Goal: Transaction & Acquisition: Book appointment/travel/reservation

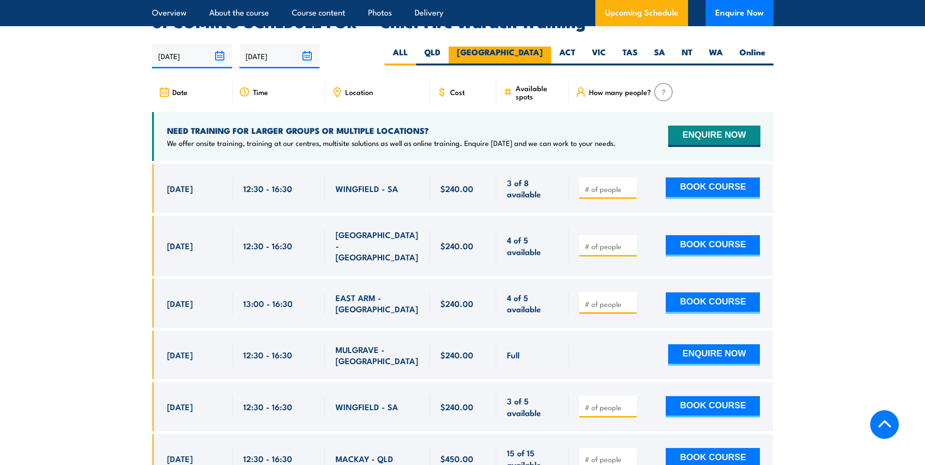
click at [531, 47] on label "NSW" at bounding box center [499, 56] width 102 height 19
click at [543, 47] on input "NSW" at bounding box center [546, 50] width 6 height 6
radio input "true"
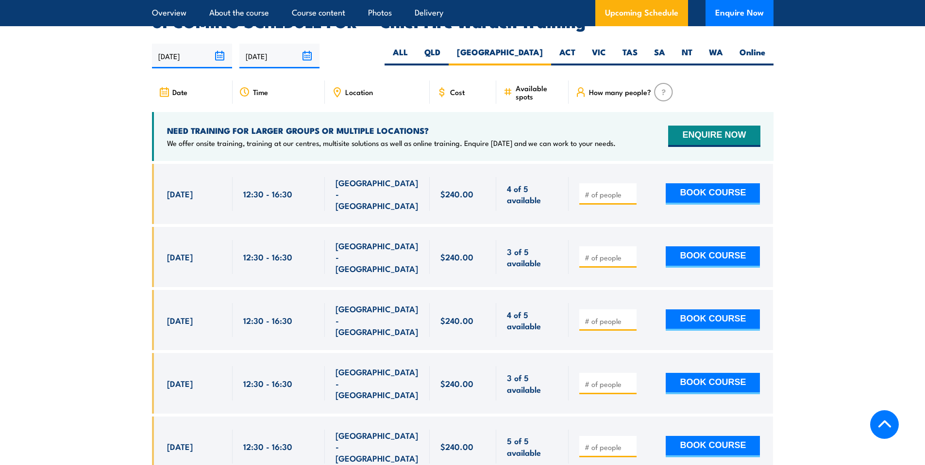
click at [620, 380] on input "number" at bounding box center [608, 385] width 49 height 10
type input "1"
click at [691, 373] on button "BOOK COURSE" at bounding box center [712, 383] width 94 height 21
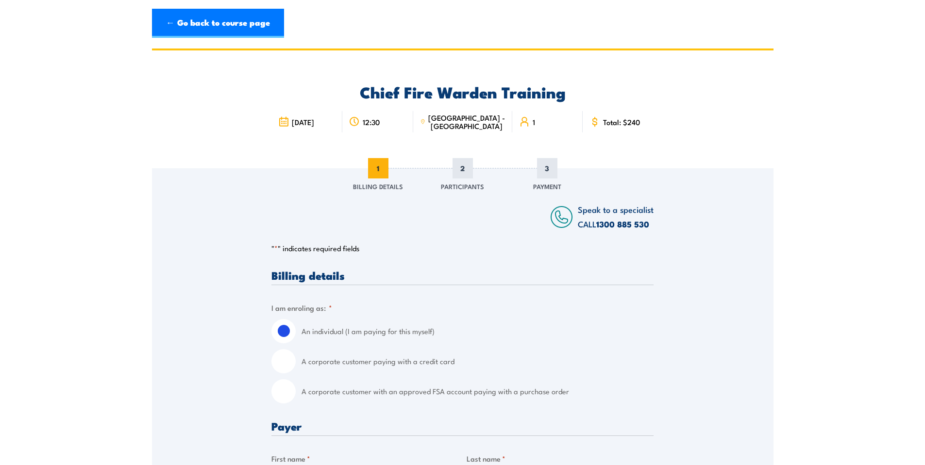
click at [376, 364] on label "A corporate customer paying with a credit card" at bounding box center [477, 361] width 352 height 24
click at [296, 364] on input "A corporate customer paying with a credit card" at bounding box center [283, 361] width 24 height 24
radio input "true"
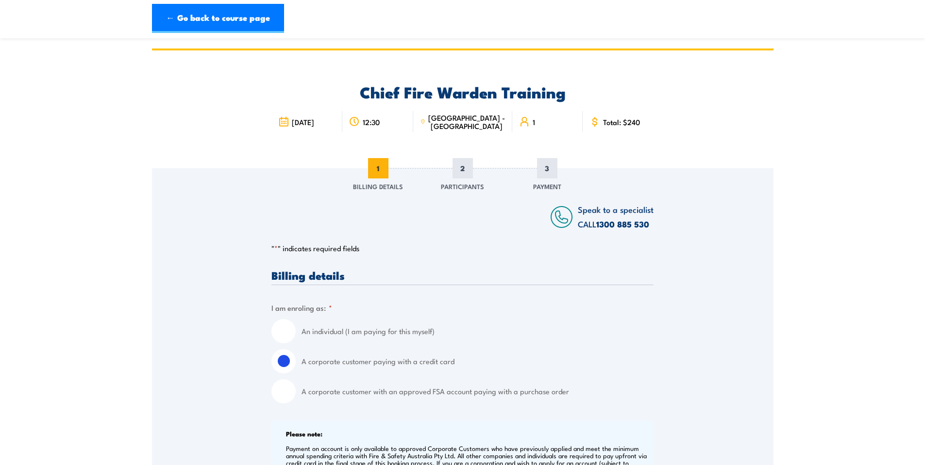
scroll to position [227, 0]
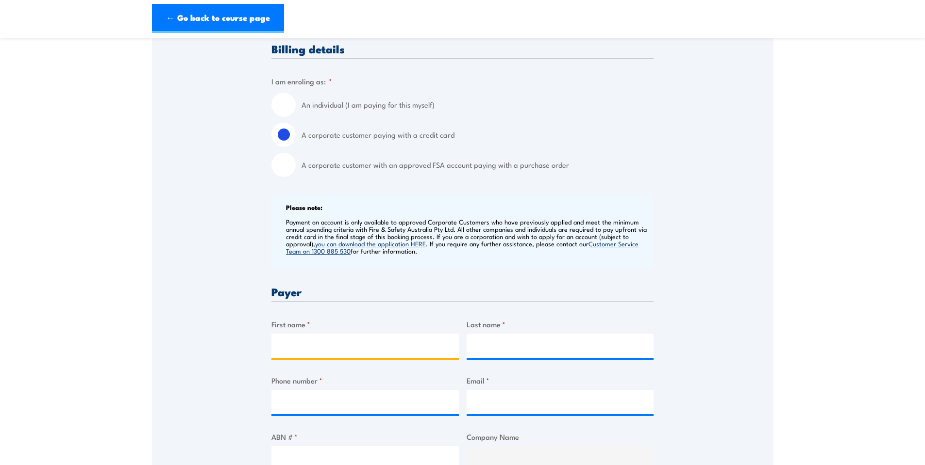
click at [372, 335] on input "First name *" at bounding box center [364, 346] width 187 height 24
type input "Christy"
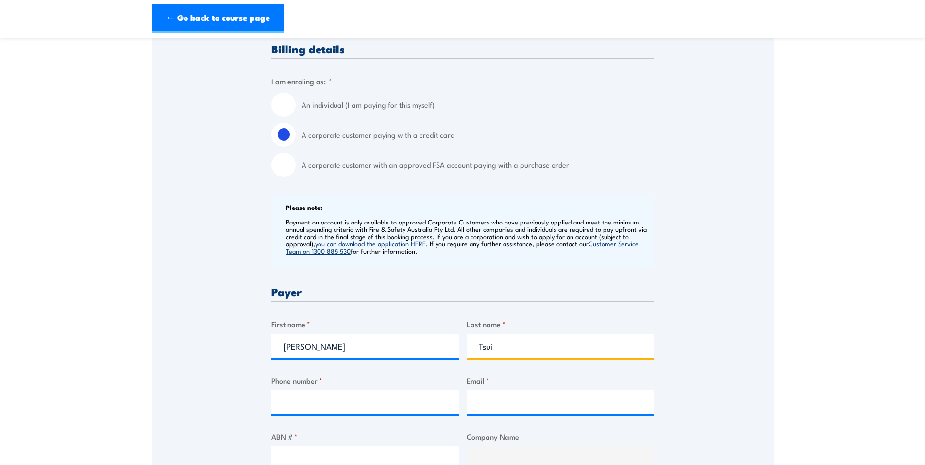
type input "Tsui"
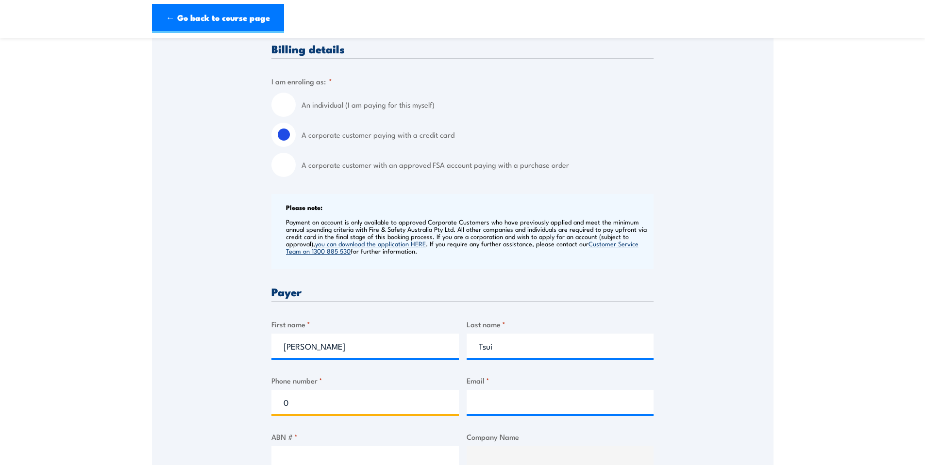
scroll to position [263, 0]
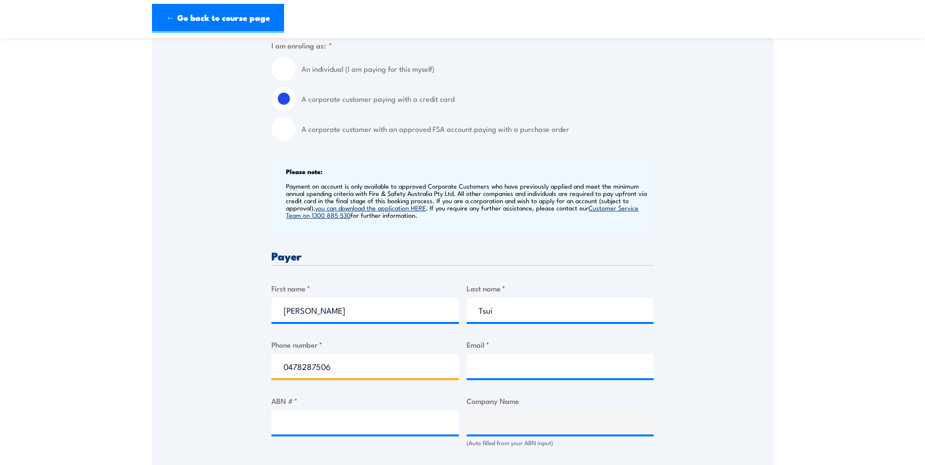
type input "0478287506"
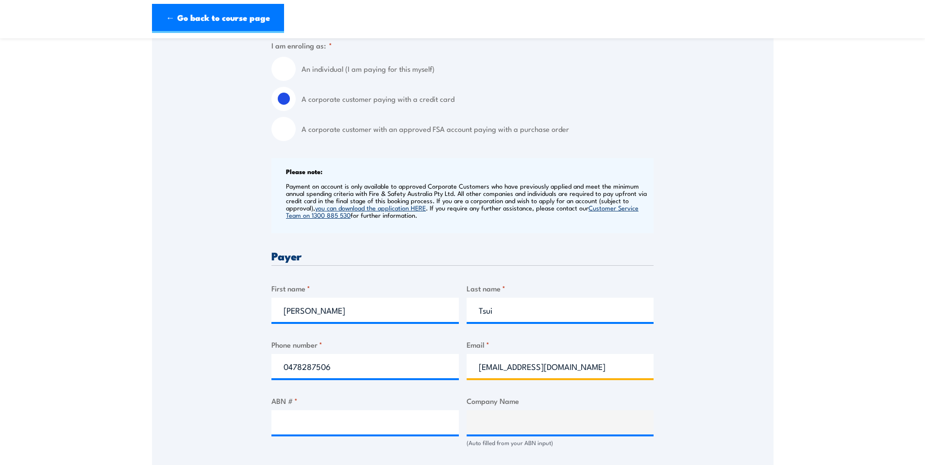
type input "christyt@catholiccemeteries.com.au"
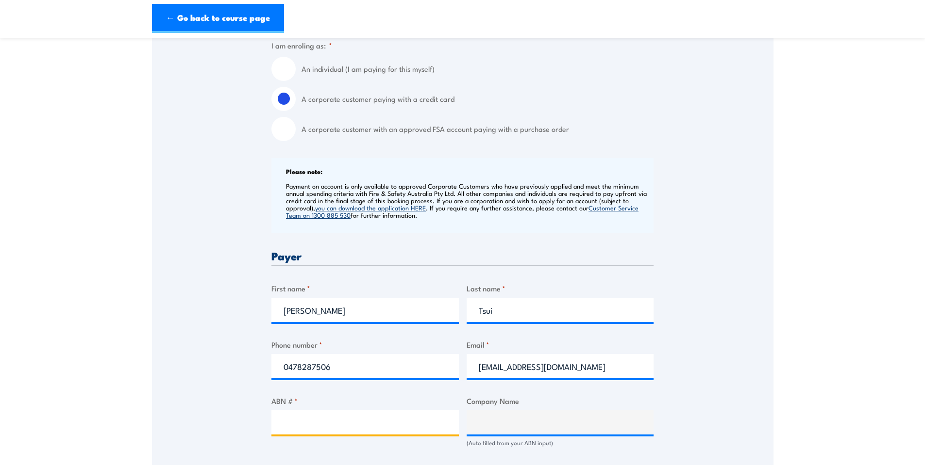
click at [334, 421] on input "ABN # *" at bounding box center [364, 423] width 187 height 24
paste input "54 281 755 117"
type input "54 281 755 117"
type input "The Trustee for Catholic Cemeteries & Crematoria Trust"
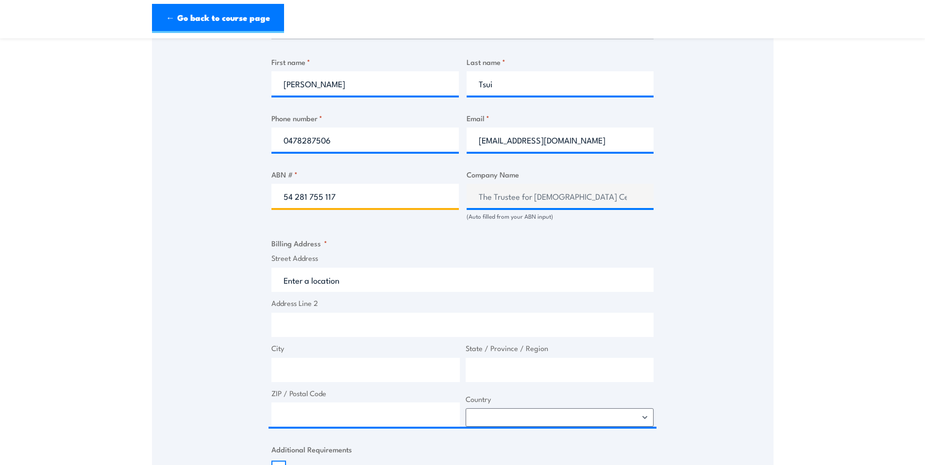
type input "54 281 755 117"
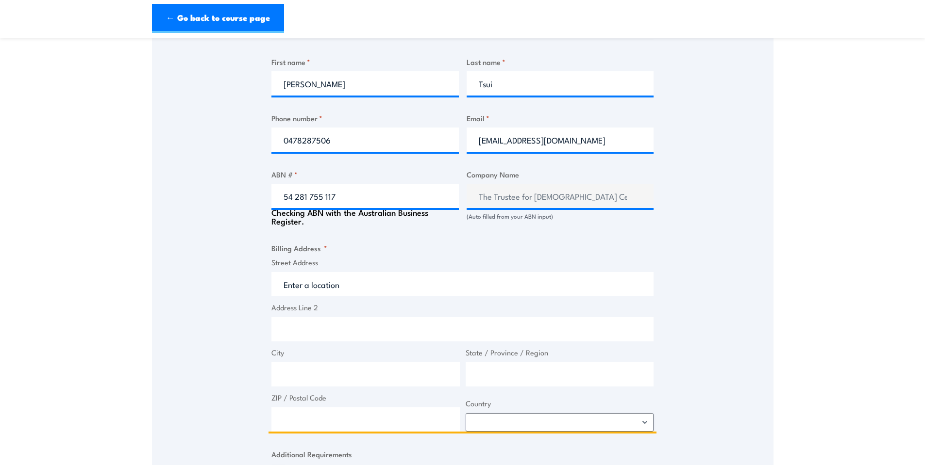
click at [395, 280] on input "Street Address" at bounding box center [462, 284] width 382 height 24
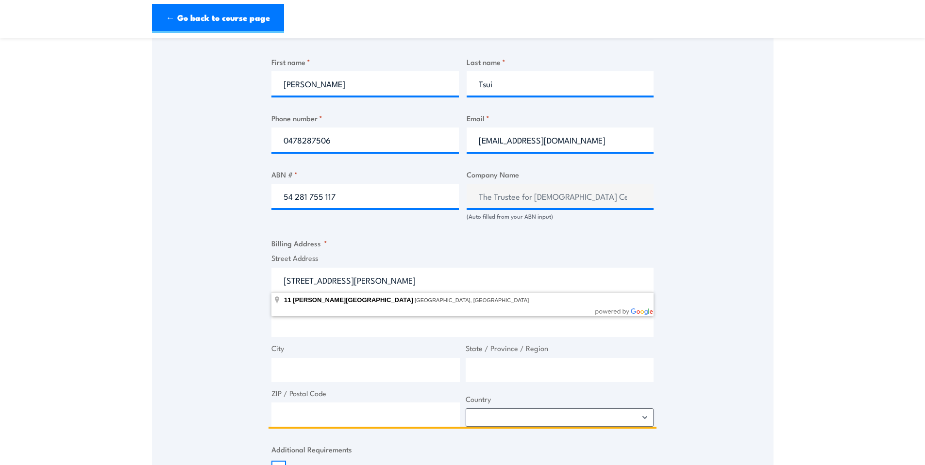
type input "11 Murray Rose Avenue, Sydney Olympic Park NSW, Australia"
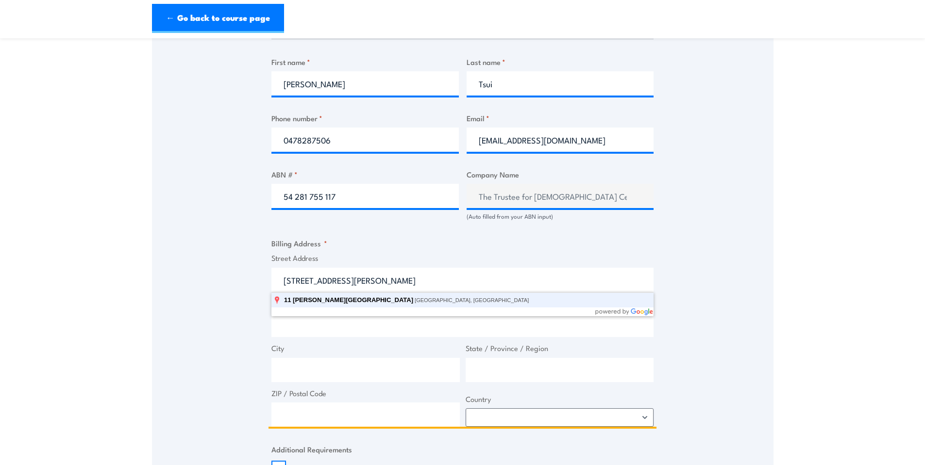
type input "11 Murray Rose Ave"
type input "Sydney Olympic Park"
type input "New South Wales"
type input "2127"
select select "Australia"
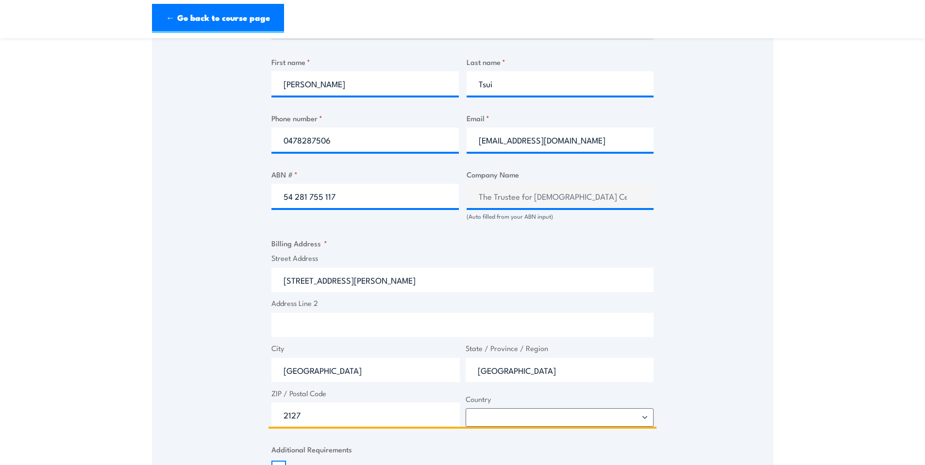
type input "11 Murray Rose Ave"
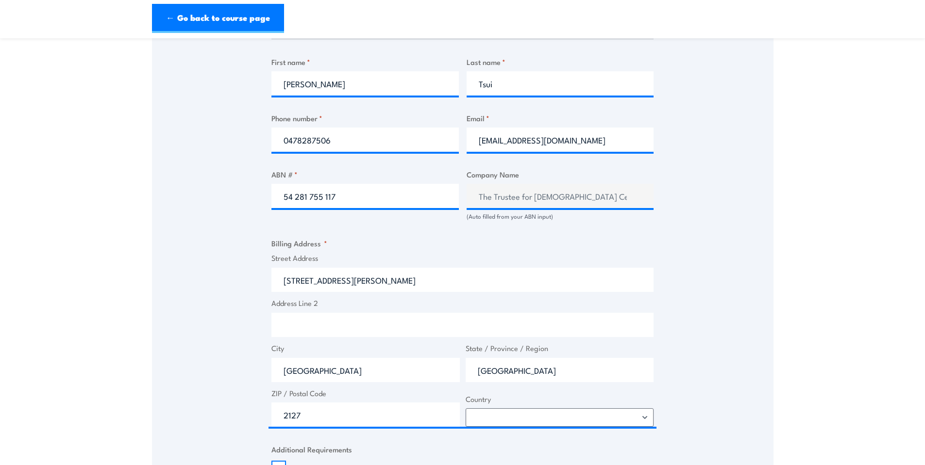
click at [403, 330] on input "Address Line 2" at bounding box center [462, 325] width 382 height 24
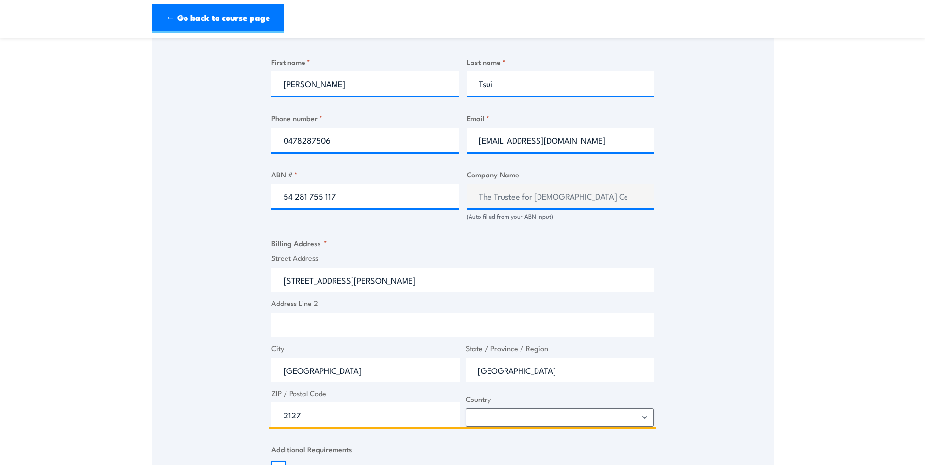
click at [403, 330] on input "Address Line 2" at bounding box center [462, 325] width 382 height 24
type input "Level 2"
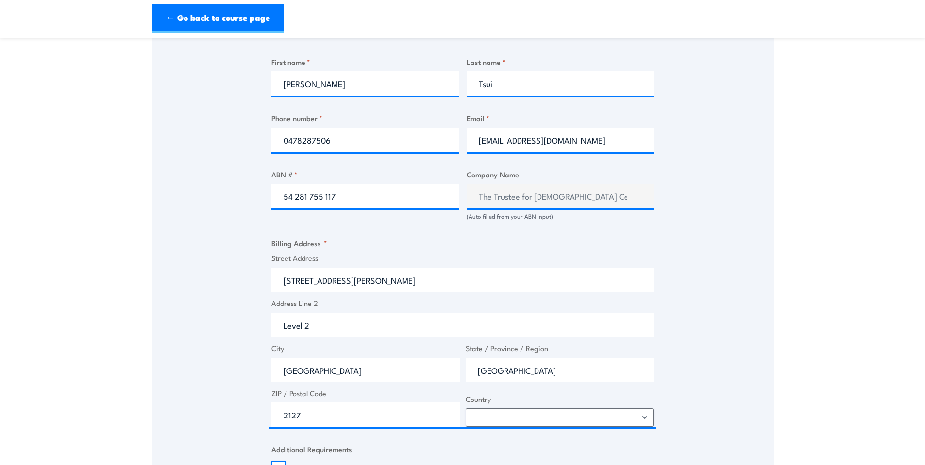
click at [725, 274] on div "Speak to a specialist CALL 1300 885 530 CALL 1300 885 530 " * " indicates requi…" at bounding box center [462, 202] width 621 height 1046
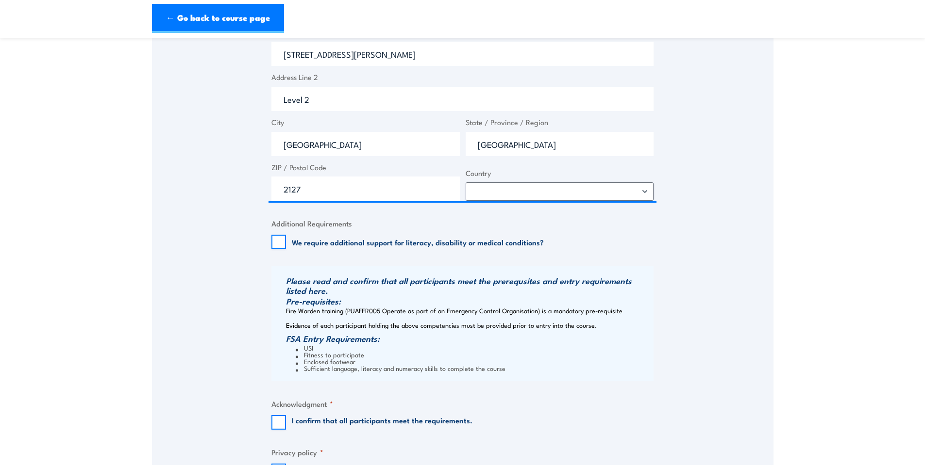
click at [284, 424] on input "I confirm that all participants meet the requirements." at bounding box center [278, 422] width 15 height 15
checkbox input "true"
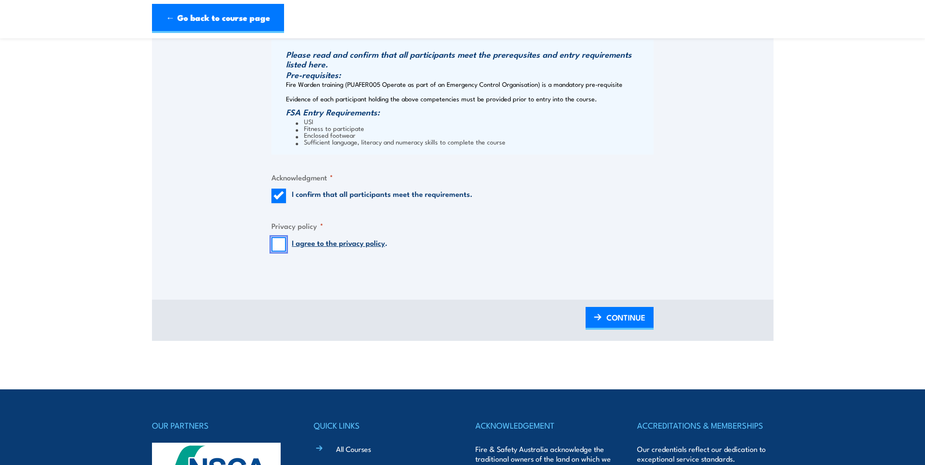
click at [283, 245] on input "I agree to the privacy policy ." at bounding box center [278, 244] width 15 height 15
checkbox input "true"
click at [612, 313] on span "CONTINUE" at bounding box center [625, 318] width 39 height 26
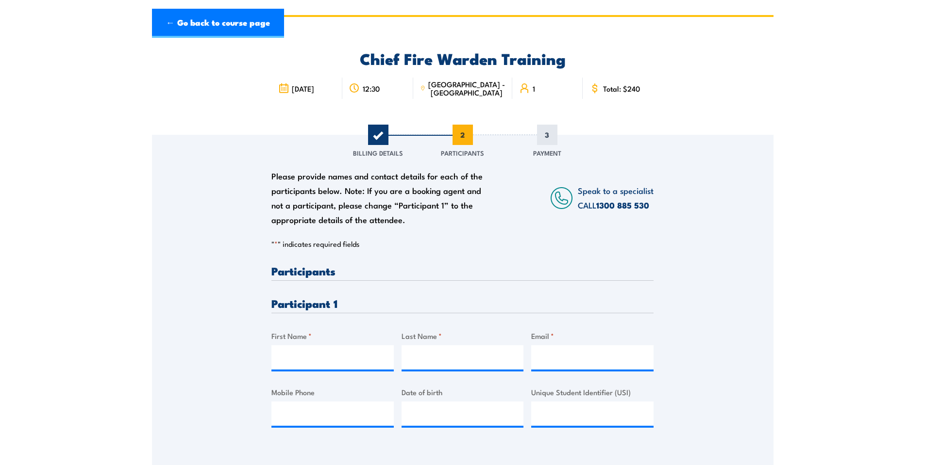
scroll to position [0, 0]
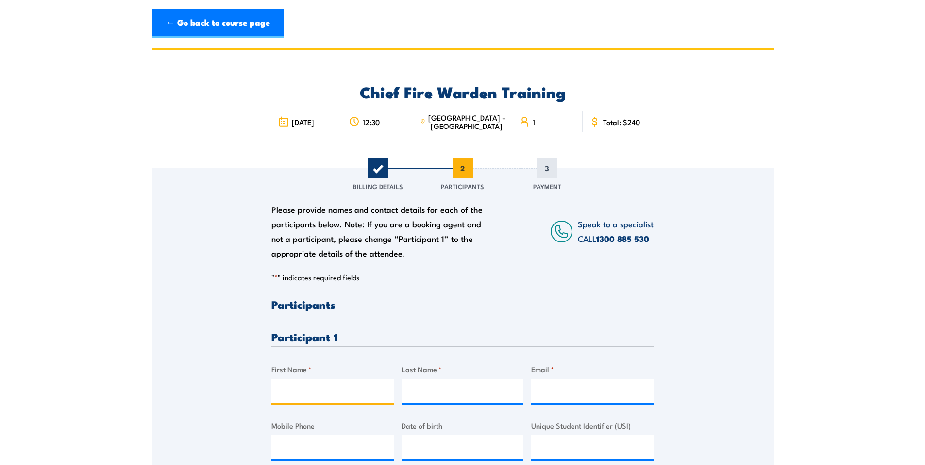
click at [311, 389] on input "First Name *" at bounding box center [332, 391] width 122 height 24
type input "Michelle"
type input "Pettiford"
click at [554, 387] on input "Email *" at bounding box center [592, 391] width 122 height 24
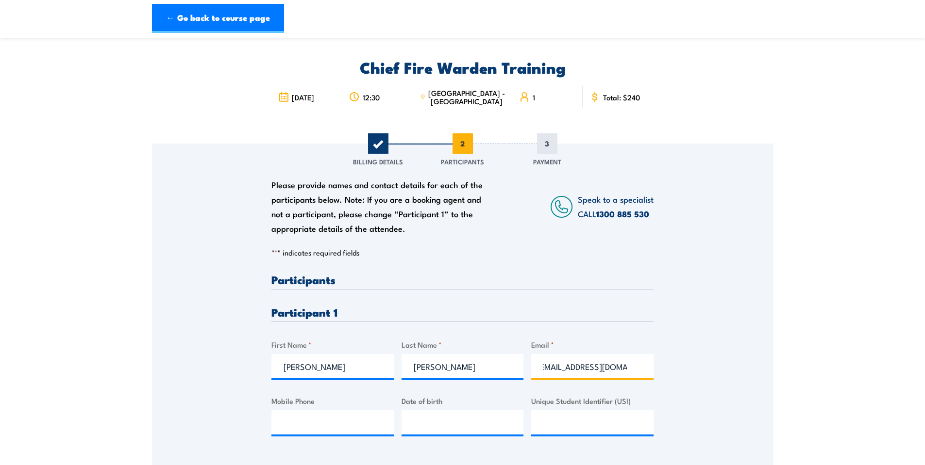
scroll to position [0, 11]
type input "shelleyp@mmpark.com.au"
paste input "0458 715 953"
type input "0458 715 953"
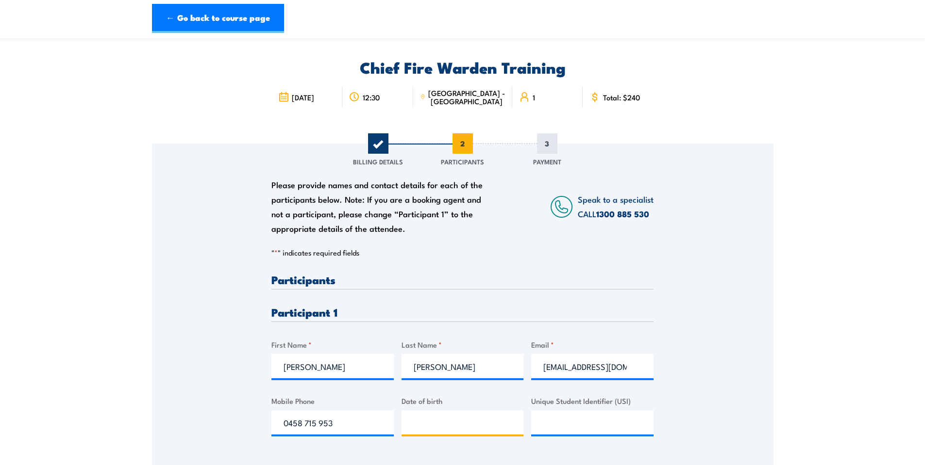
type input "__/__/____"
paste input "25/11/1976"
type input "25/11/1976"
click at [688, 412] on div "Please provide names and contact details for each of the participants below. No…" at bounding box center [462, 300] width 621 height 312
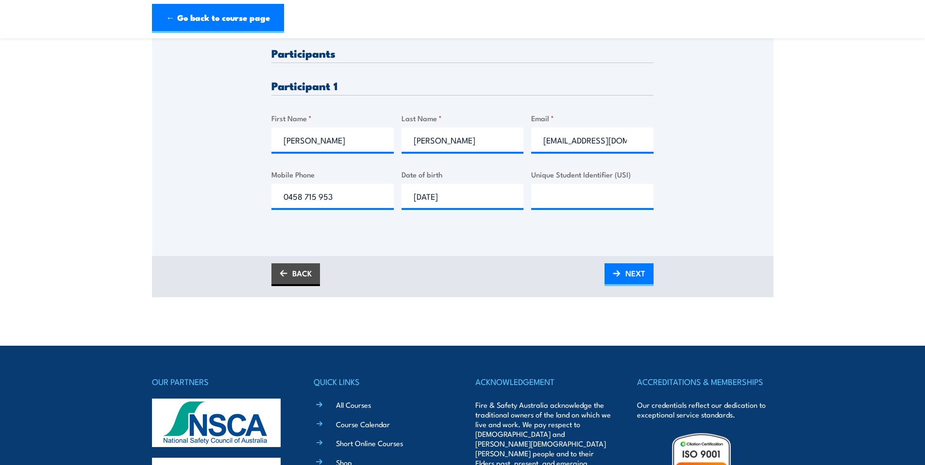
drag, startPoint x: 624, startPoint y: 271, endPoint x: 669, endPoint y: 239, distance: 55.1
click at [624, 271] on link "NEXT" at bounding box center [628, 275] width 49 height 23
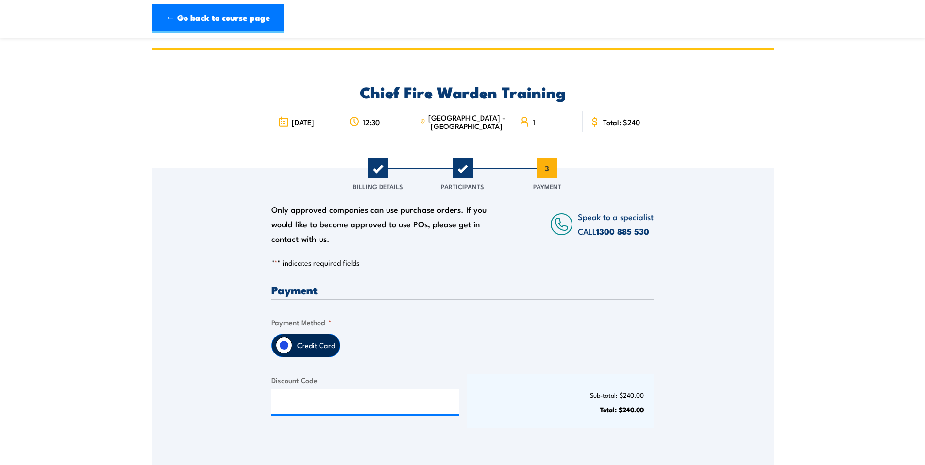
scroll to position [227, 0]
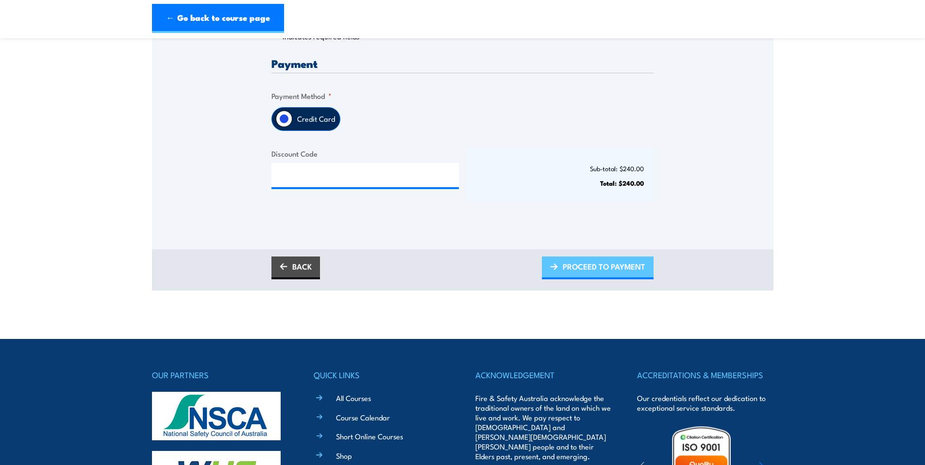
click at [623, 265] on span "PROCEED TO PAYMENT" at bounding box center [603, 267] width 83 height 26
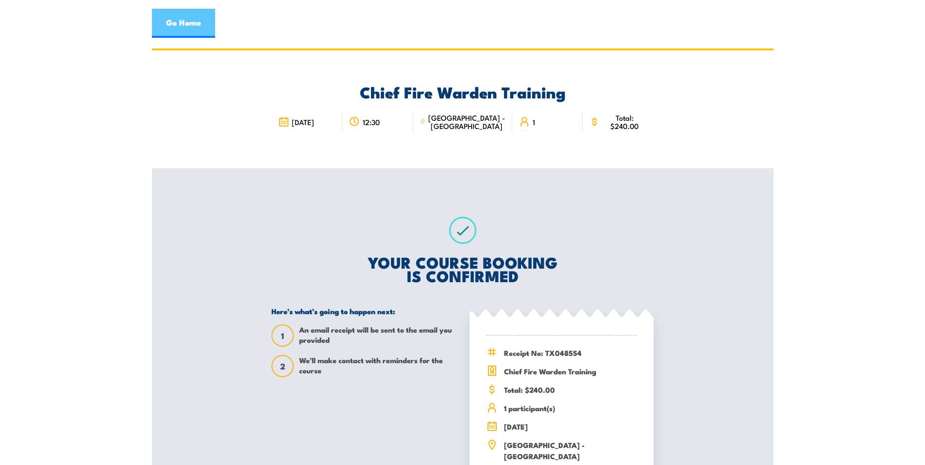
click at [186, 23] on link "Go Home" at bounding box center [183, 23] width 63 height 29
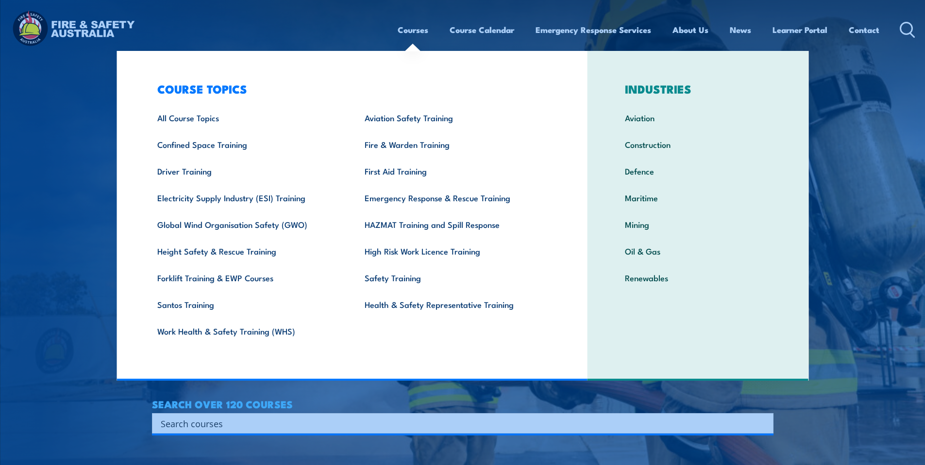
click at [418, 33] on link "Courses" at bounding box center [412, 30] width 31 height 26
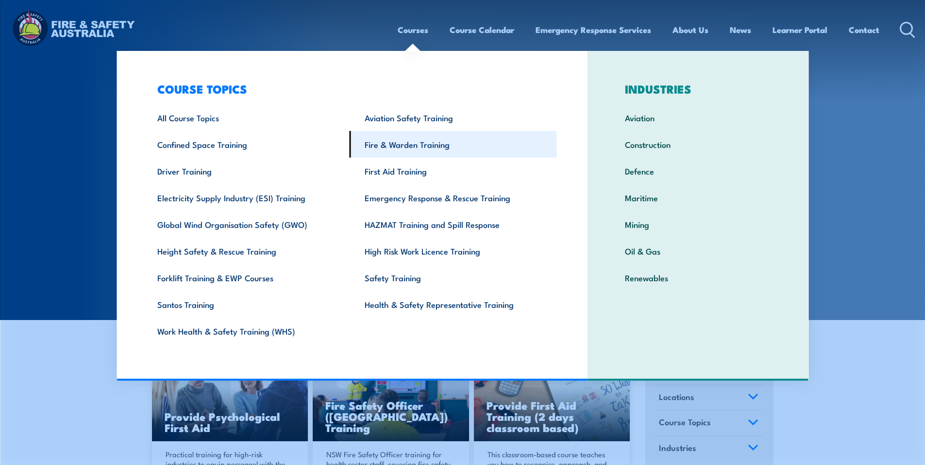
click at [418, 139] on link "Fire & Warden Training" at bounding box center [452, 144] width 207 height 27
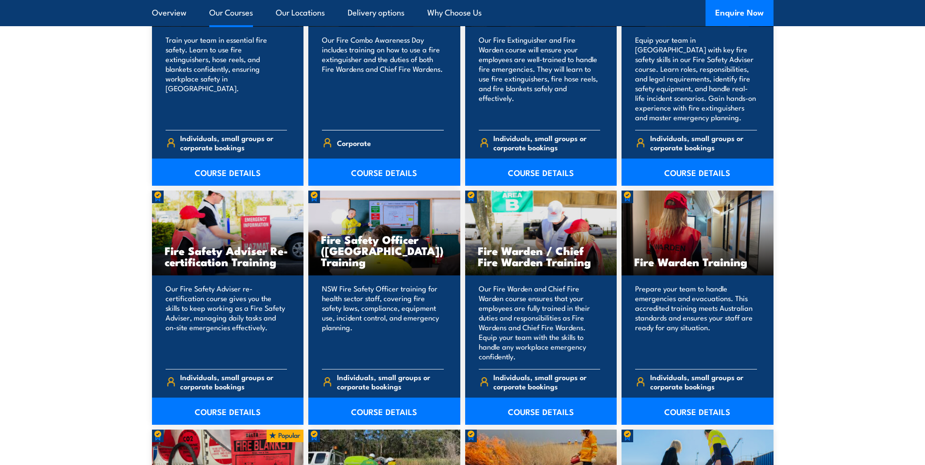
scroll to position [906, 0]
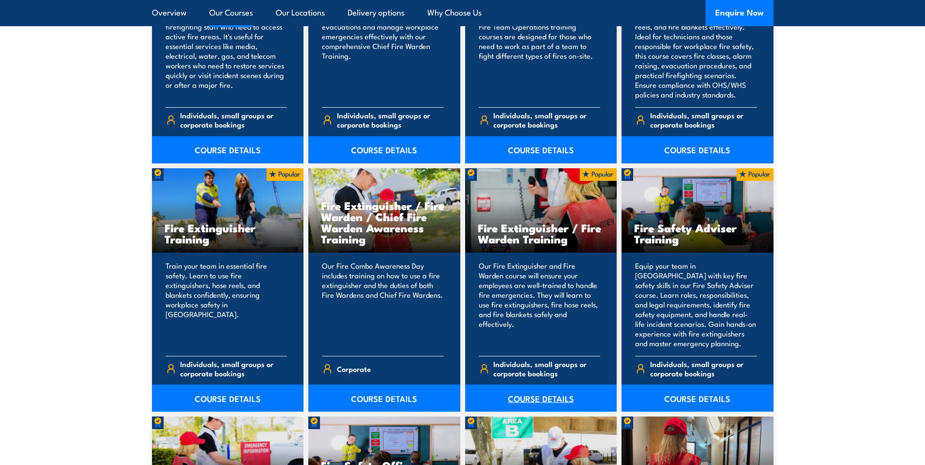
click at [526, 404] on link "COURSE DETAILS" at bounding box center [541, 398] width 152 height 27
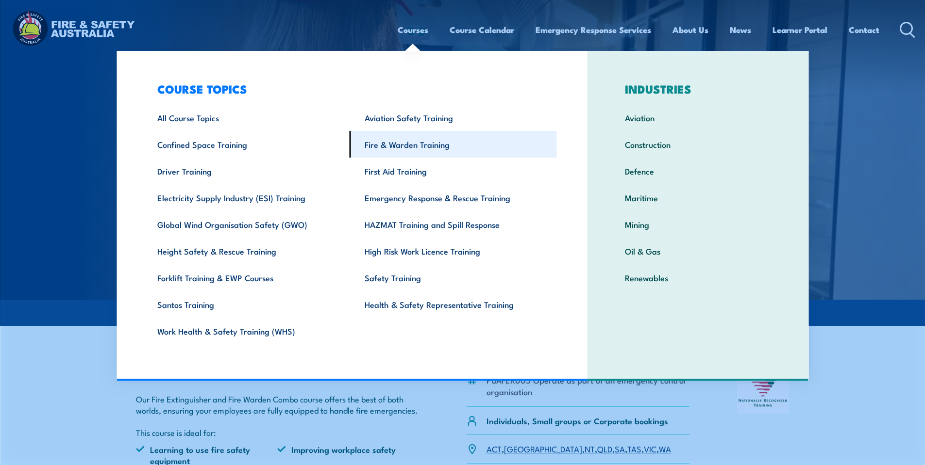
click at [407, 149] on link "Fire & Warden Training" at bounding box center [452, 144] width 207 height 27
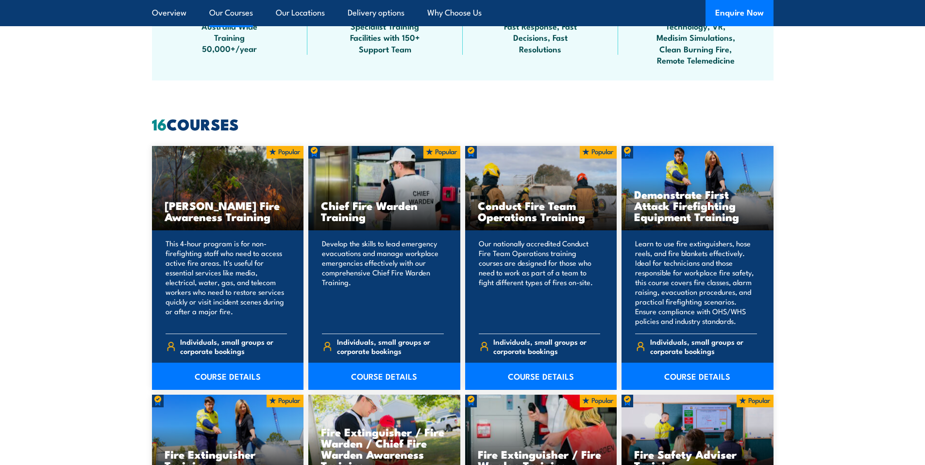
scroll to position [906, 0]
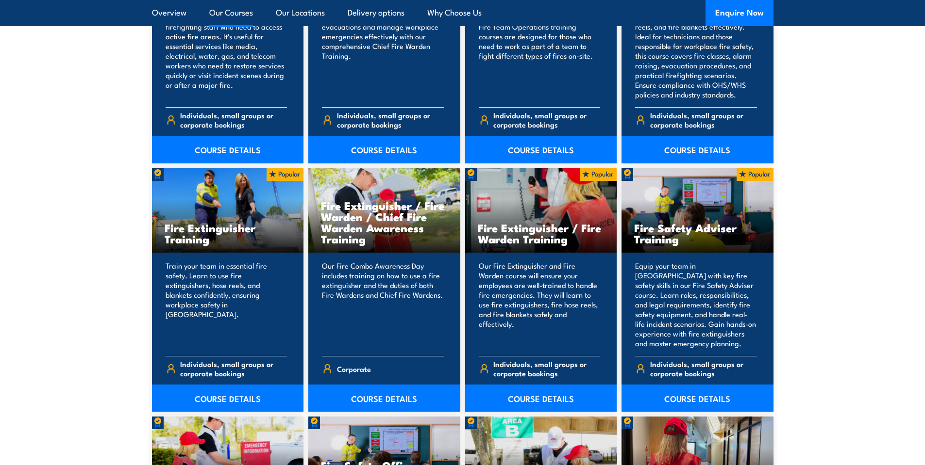
drag, startPoint x: 334, startPoint y: 209, endPoint x: 376, endPoint y: 242, distance: 52.8
click at [376, 242] on h3 "Fire Extinguisher / Fire Warden / Chief Fire Warden Awareness Training" at bounding box center [384, 222] width 127 height 45
drag, startPoint x: 592, startPoint y: 314, endPoint x: 581, endPoint y: 332, distance: 21.3
click at [593, 314] on p "Our Fire Extinguisher and Fire Warden course will ensure your employees are wel…" at bounding box center [540, 304] width 122 height 87
click at [517, 395] on link "COURSE DETAILS" at bounding box center [541, 398] width 152 height 27
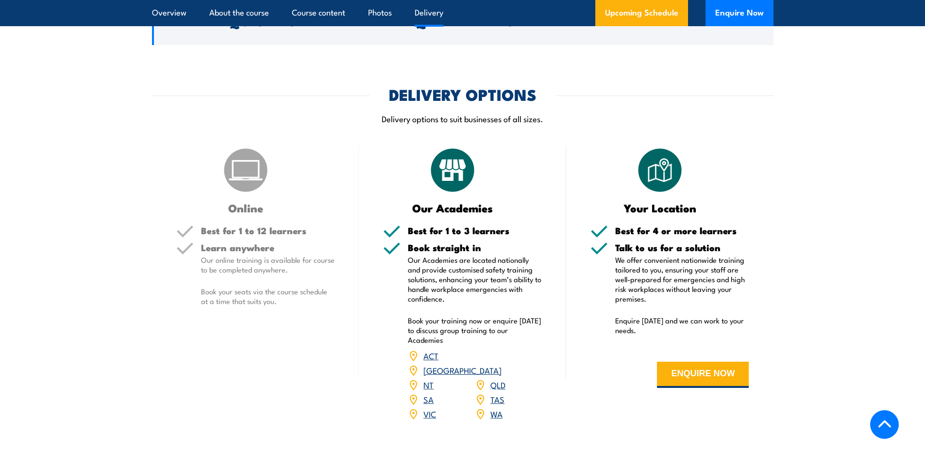
scroll to position [1359, 0]
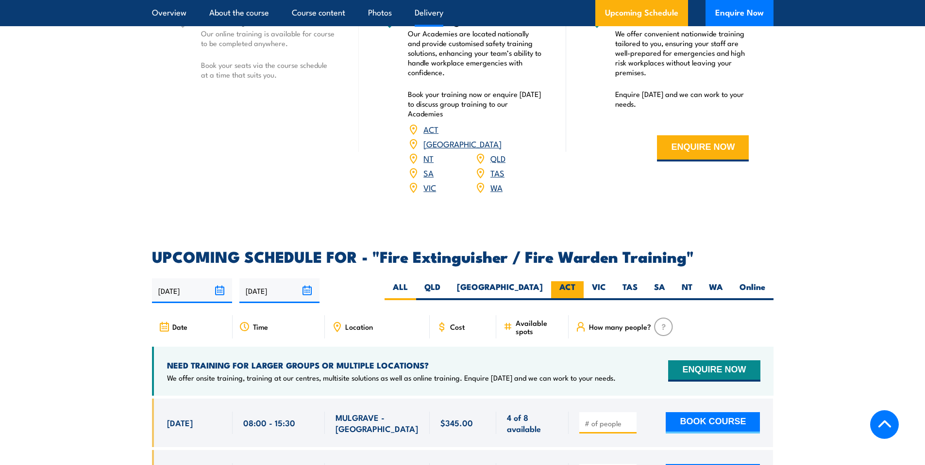
click at [561, 281] on label "ACT" at bounding box center [567, 290] width 33 height 19
click at [575, 281] on input "ACT" at bounding box center [578, 284] width 6 height 6
radio input "true"
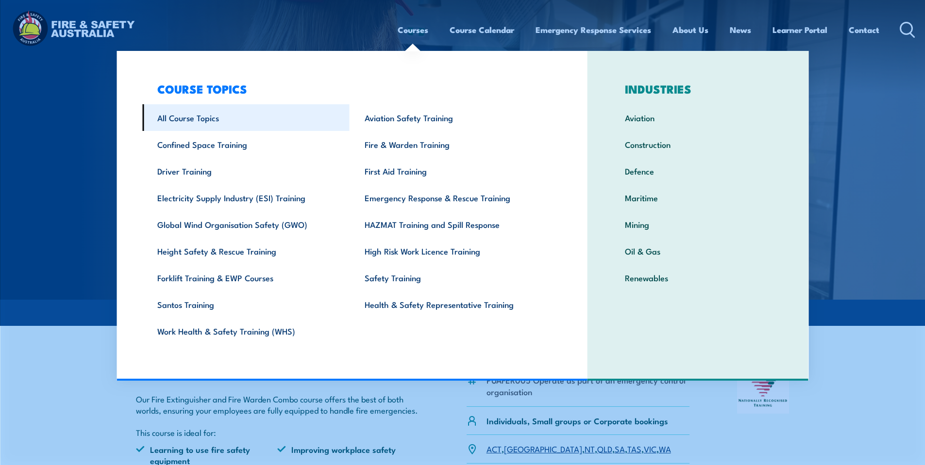
click at [220, 116] on link "All Course Topics" at bounding box center [245, 117] width 207 height 27
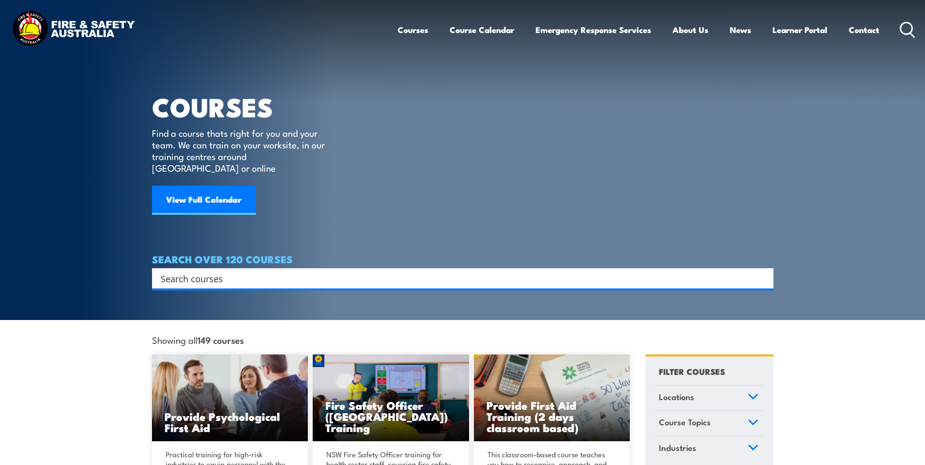
click at [322, 271] on input "Search input" at bounding box center [456, 278] width 591 height 15
type input "fire warden"
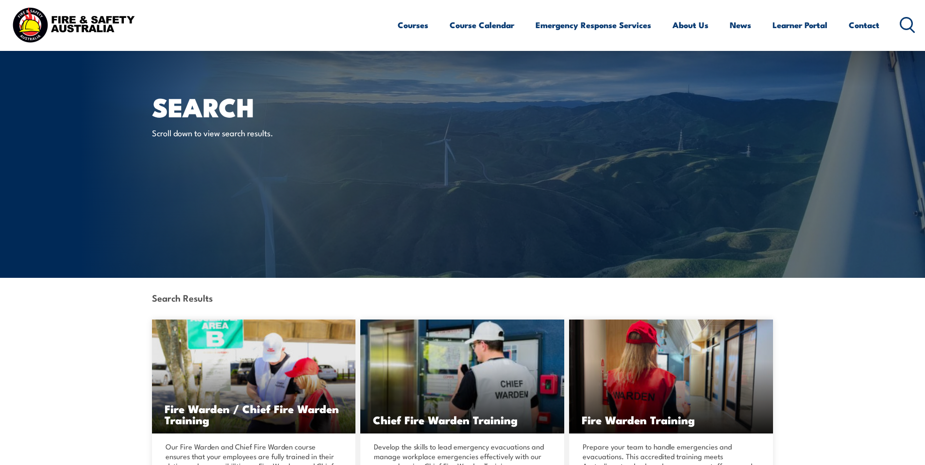
scroll to position [227, 0]
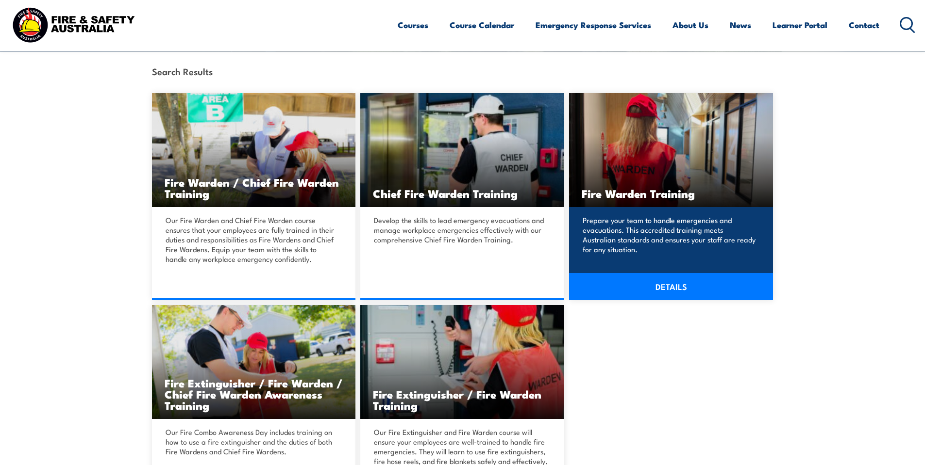
click at [667, 295] on link "DETAILS" at bounding box center [671, 286] width 204 height 27
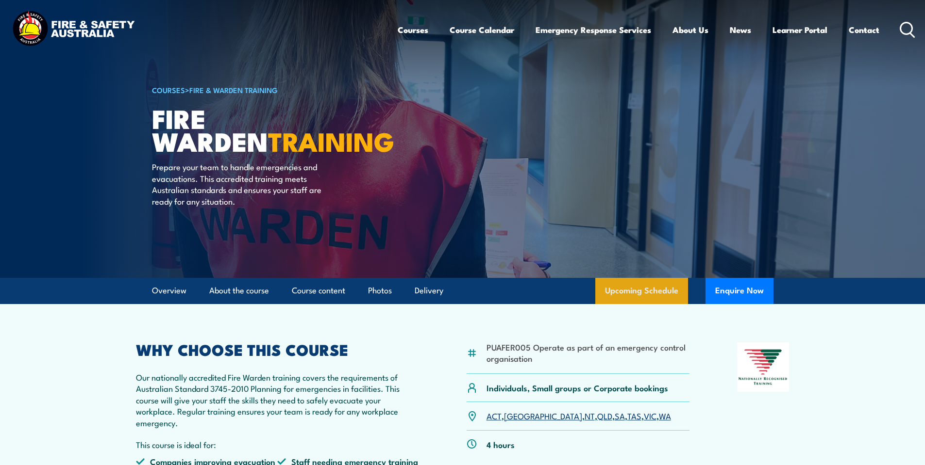
click at [619, 285] on link "Upcoming Schedule" at bounding box center [641, 291] width 93 height 26
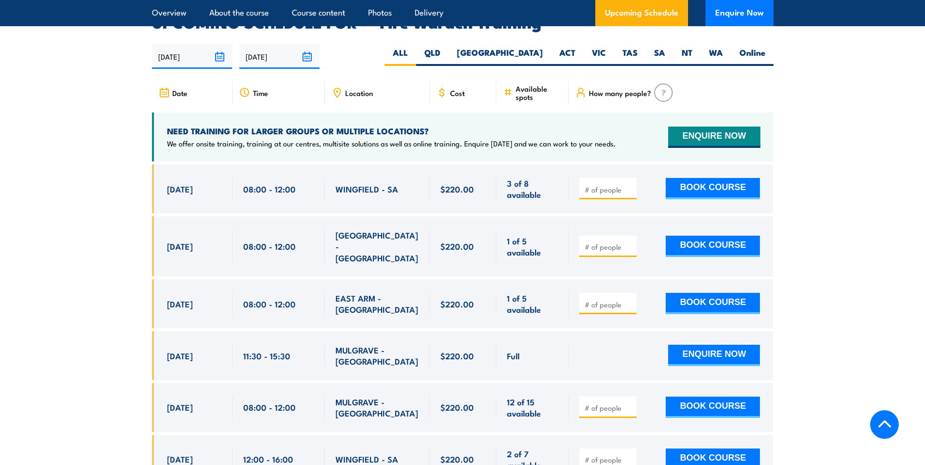
scroll to position [1805, 0]
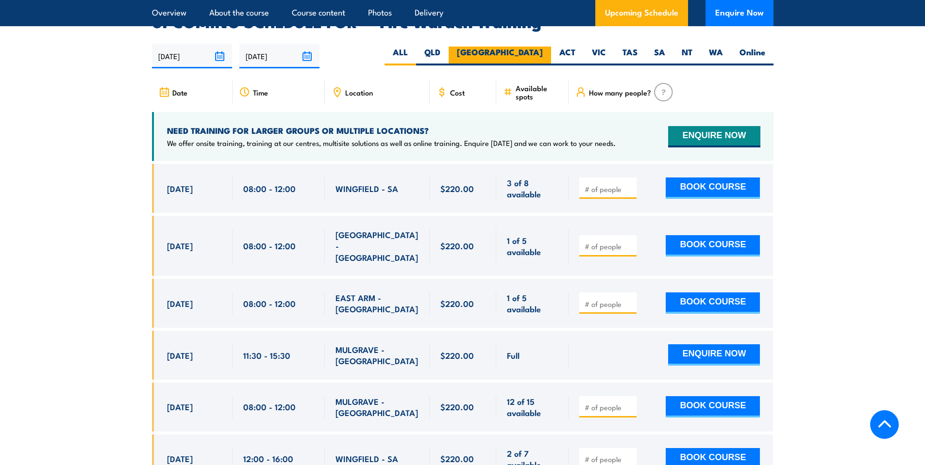
click at [542, 47] on label "NSW" at bounding box center [499, 56] width 102 height 19
click at [543, 47] on input "NSW" at bounding box center [546, 50] width 6 height 6
radio input "true"
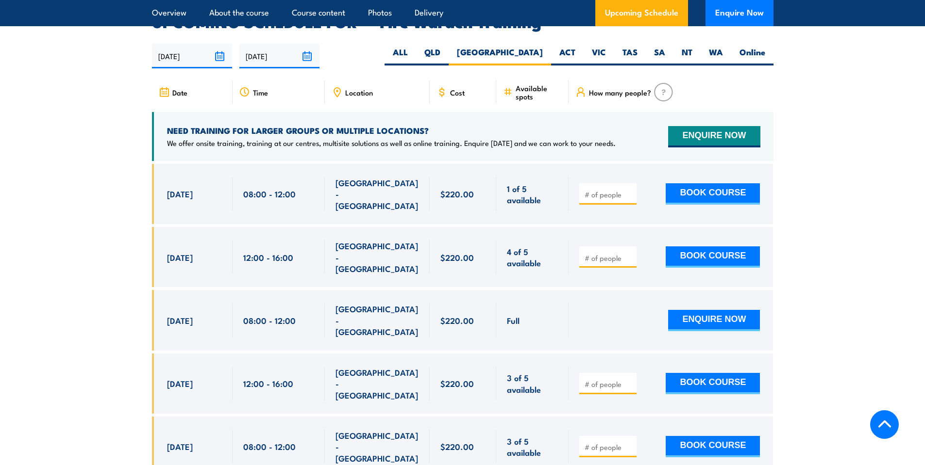
click at [614, 443] on input "number" at bounding box center [608, 448] width 49 height 10
click at [601, 443] on input "number" at bounding box center [608, 448] width 49 height 10
type input "1"
click at [696, 436] on button "BOOK COURSE" at bounding box center [712, 446] width 94 height 21
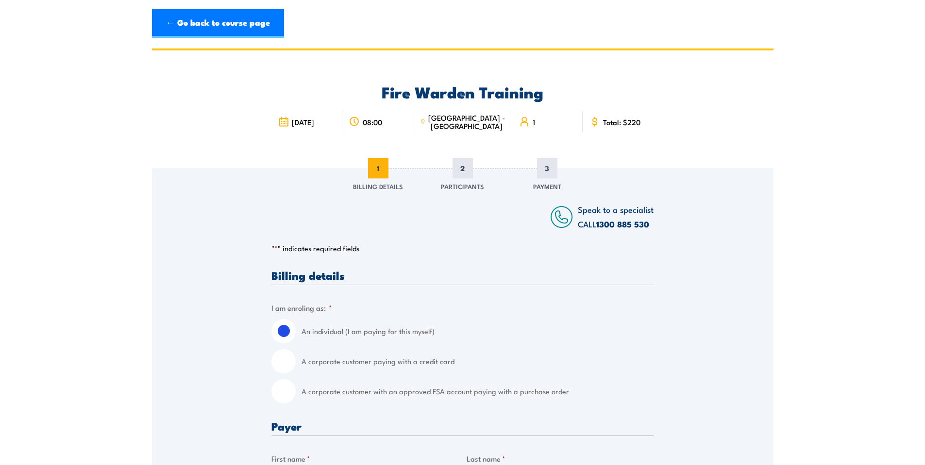
click at [384, 371] on label "A corporate customer paying with a credit card" at bounding box center [477, 361] width 352 height 24
click at [296, 371] on input "A corporate customer paying with a credit card" at bounding box center [283, 361] width 24 height 24
radio input "true"
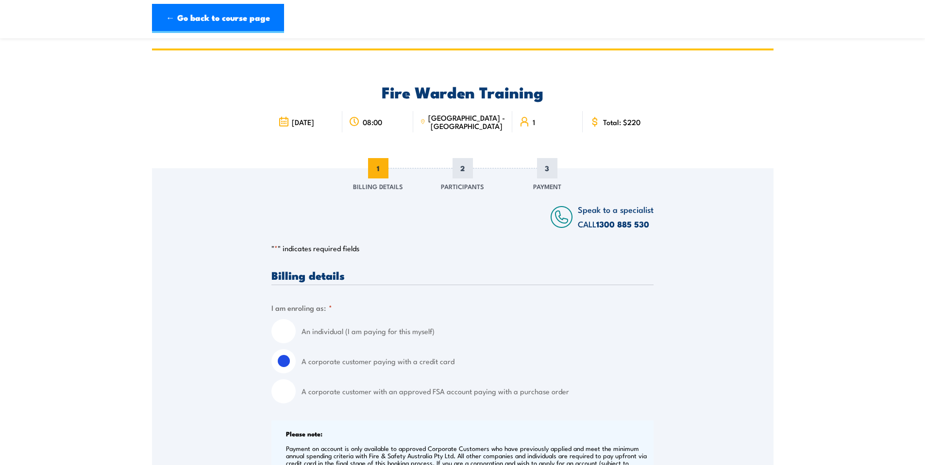
scroll to position [453, 0]
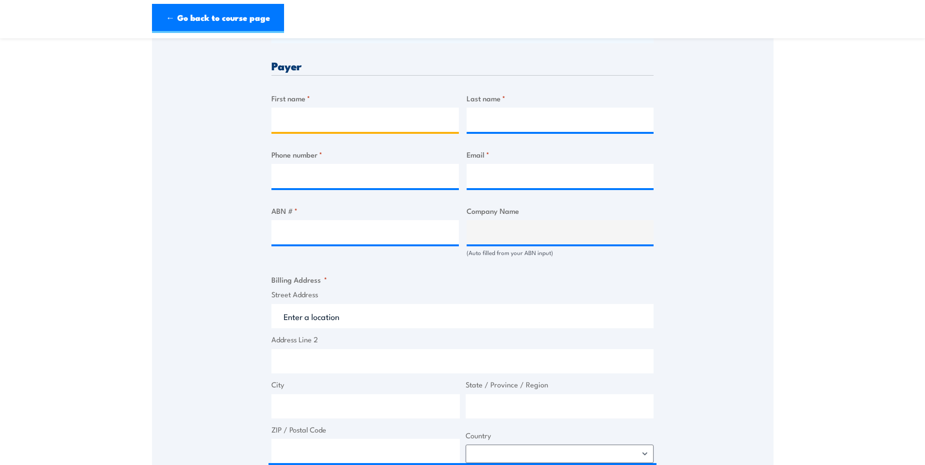
click at [287, 110] on input "First name *" at bounding box center [364, 120] width 187 height 24
type input "Christy"
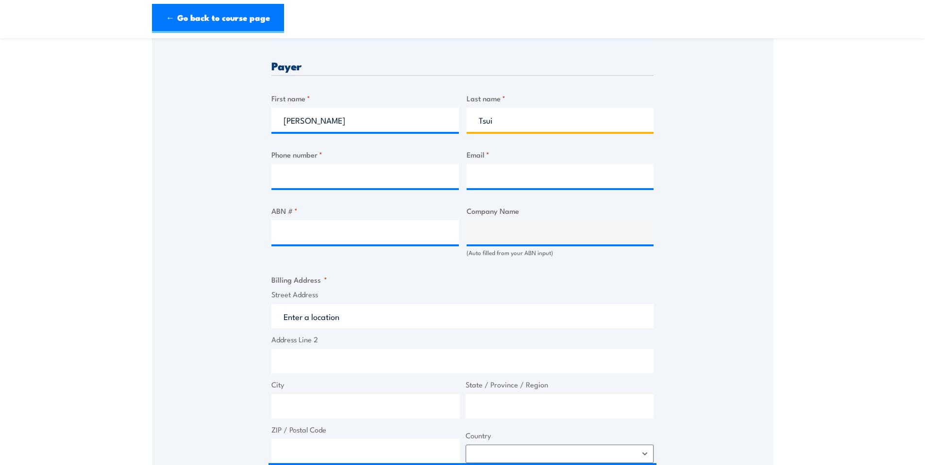
type input "Tsui"
type input "0478287506"
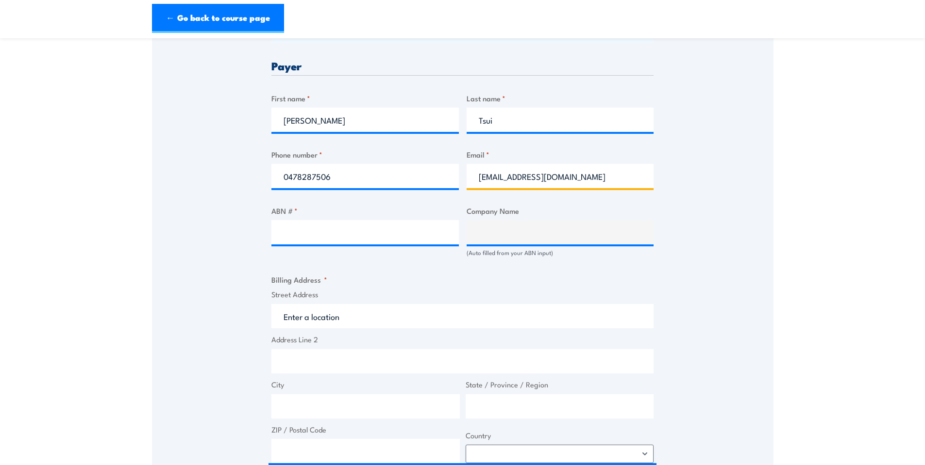
type input "christyt@catholiccemeteries.com.au"
click at [347, 204] on div "Billing details I am enroling as: * An individual (I am paying for this myself)…" at bounding box center [462, 269] width 382 height 904
click at [349, 240] on input "ABN # *" at bounding box center [364, 232] width 187 height 24
paste input "54 281 755 117"
type input "54 281 755 117"
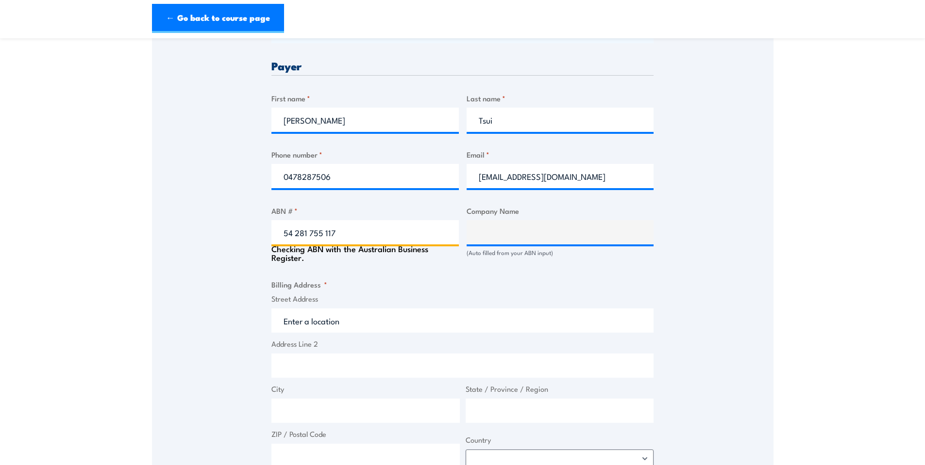
type input "The Trustee for Catholic Cemeteries & Crematoria Trust"
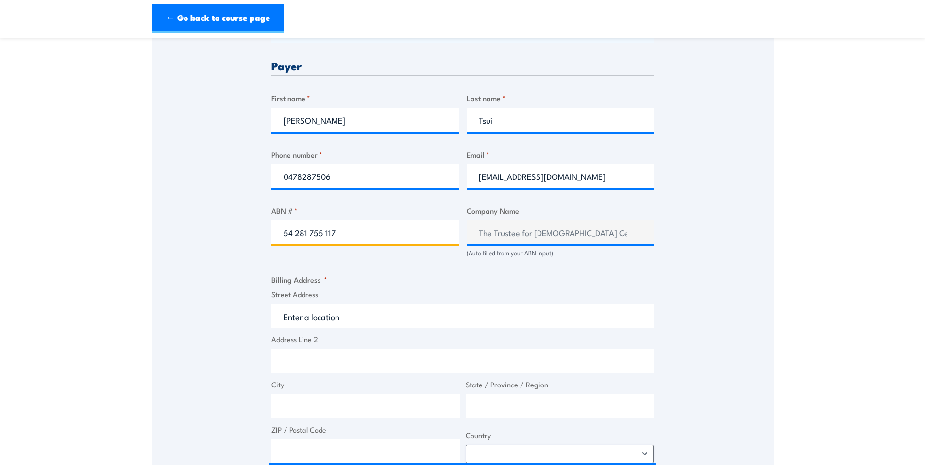
type input "54 281 755 117"
click at [364, 316] on input "Street Address" at bounding box center [462, 316] width 382 height 24
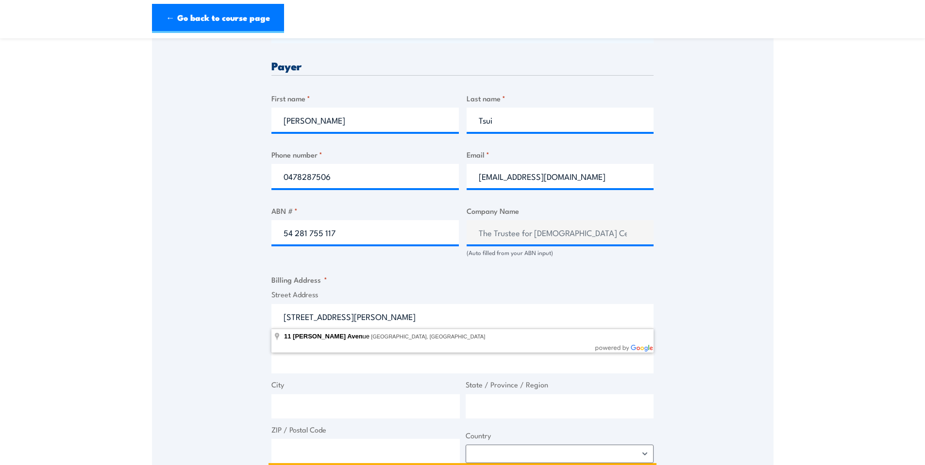
type input "11 Murray Rose Avenue, Sydney Olympic Park NSW, Australia"
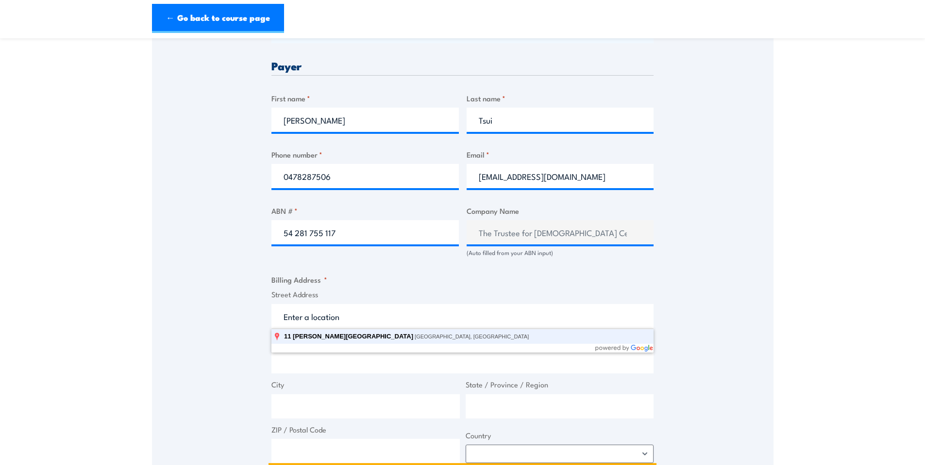
type input "11 Murray Rose Ave"
type input "Sydney Olympic Park"
type input "New South Wales"
type input "2127"
select select "Australia"
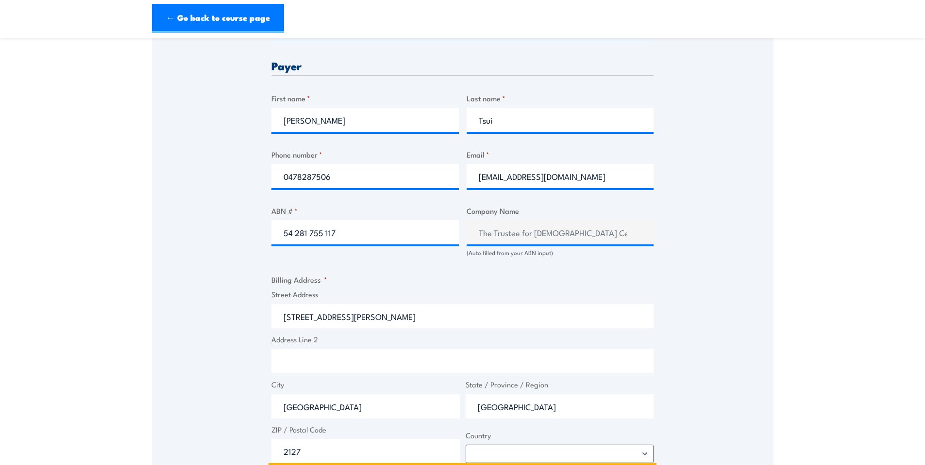
type input "11 Murray Rose Ave"
click at [369, 355] on input "Address Line 2" at bounding box center [462, 361] width 382 height 24
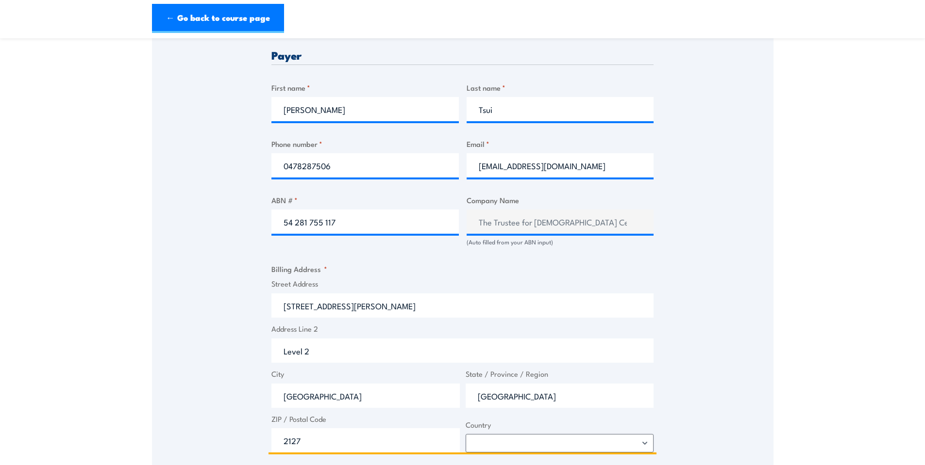
type input "Level 2"
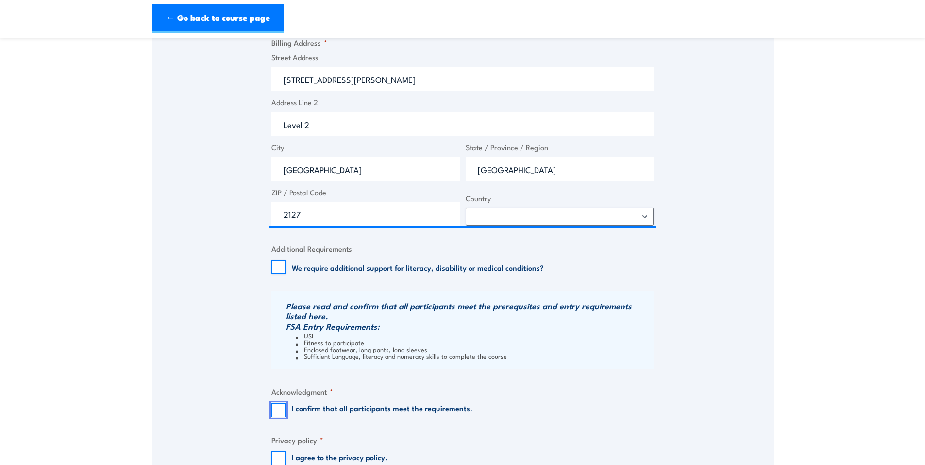
click at [284, 405] on input "I confirm that all participants meet the requirements." at bounding box center [278, 410] width 15 height 15
checkbox input "true"
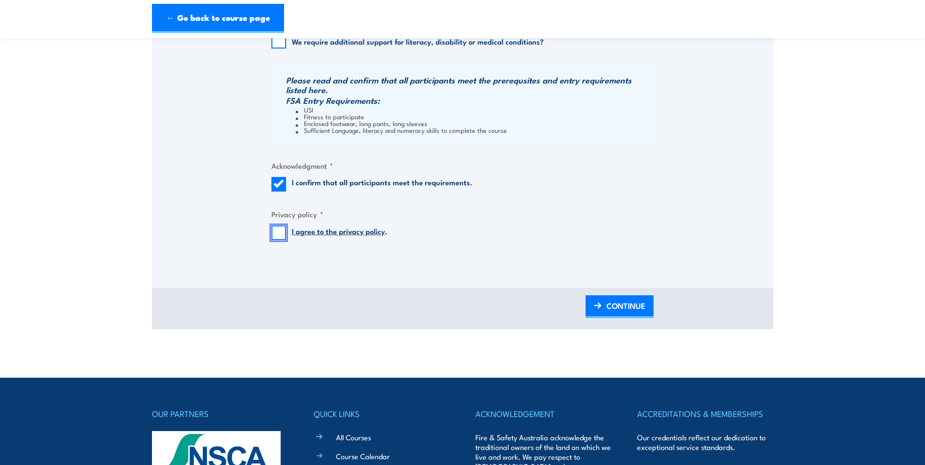
click at [274, 237] on input "I agree to the privacy policy ." at bounding box center [278, 233] width 15 height 15
checkbox input "true"
click at [611, 295] on span "CONTINUE" at bounding box center [625, 306] width 39 height 26
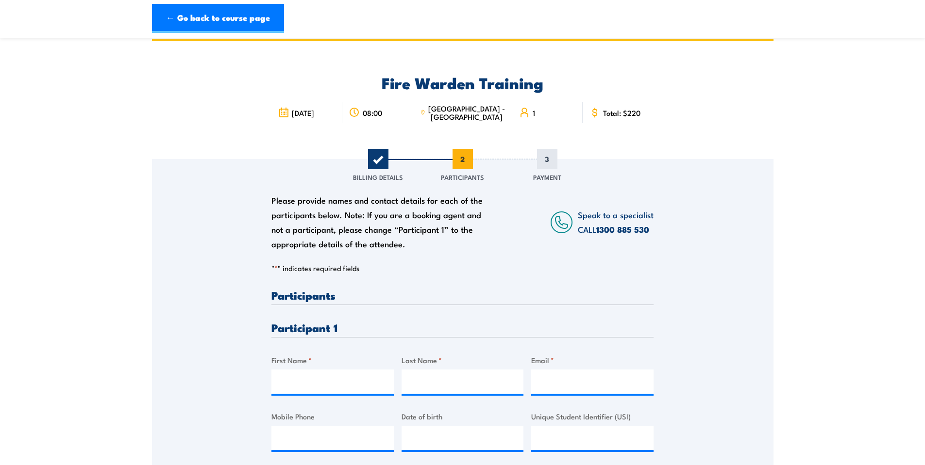
scroll to position [0, 0]
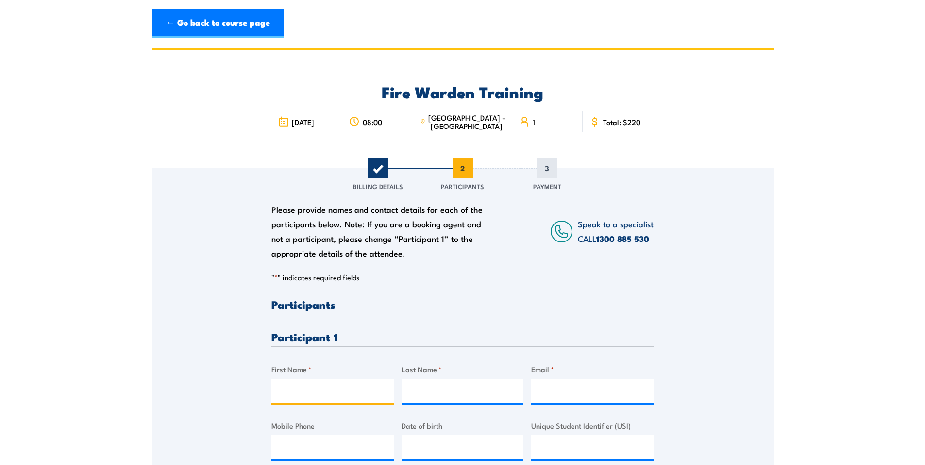
click at [285, 383] on input "First Name *" at bounding box center [332, 391] width 122 height 24
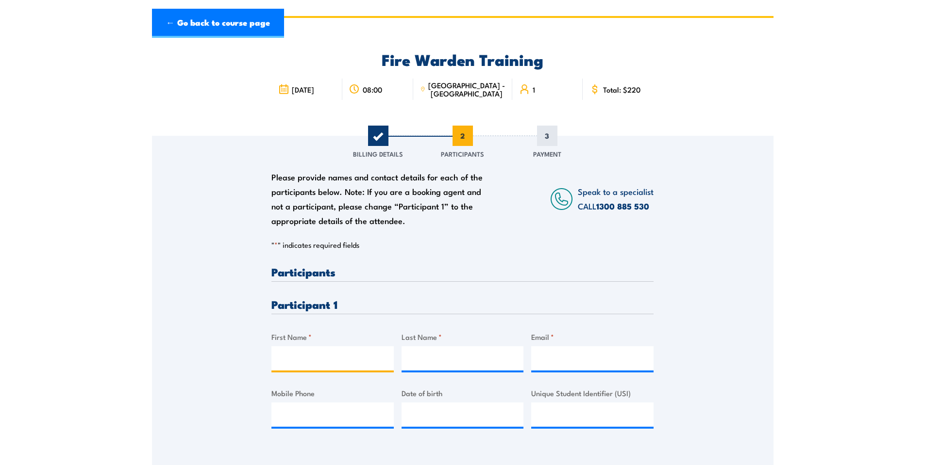
scroll to position [40, 0]
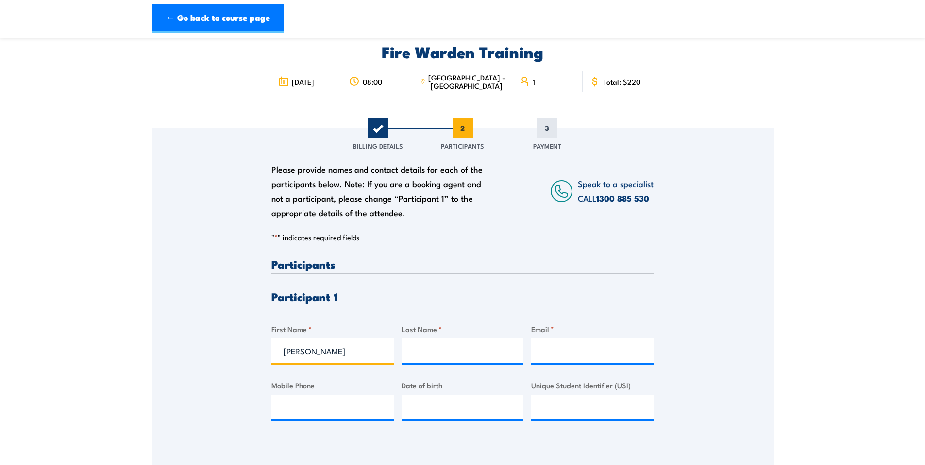
type input "Kevin"
type input "Jeynes"
type input "kevinj@catholiccemeteries.com.au"
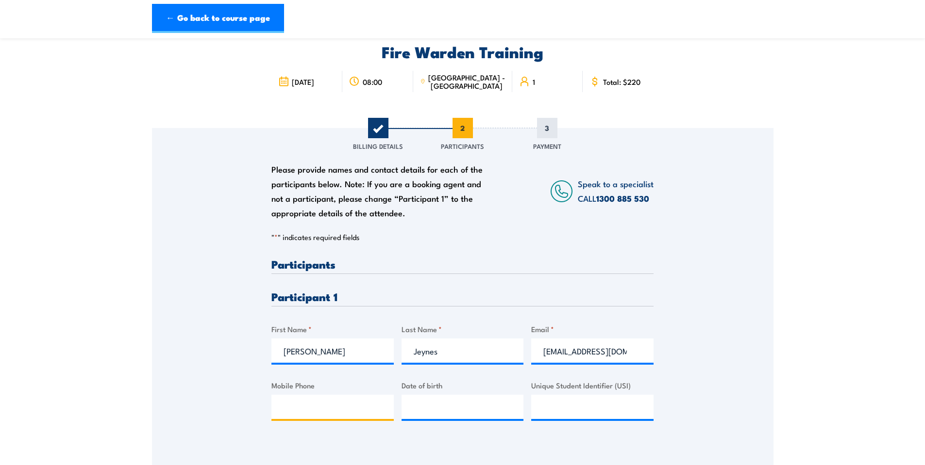
paste input "0410833090"
type input "0410833090"
click at [463, 398] on input "__/__/____" at bounding box center [462, 407] width 122 height 24
paste input "02/01/1981"
type input "02/01/1981"
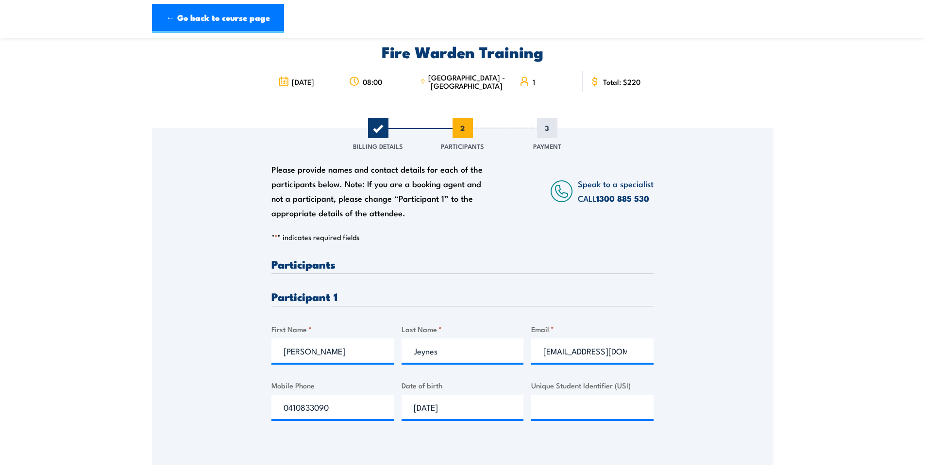
click at [712, 390] on div "Please provide names and contact details for each of the participants below. No…" at bounding box center [462, 284] width 621 height 312
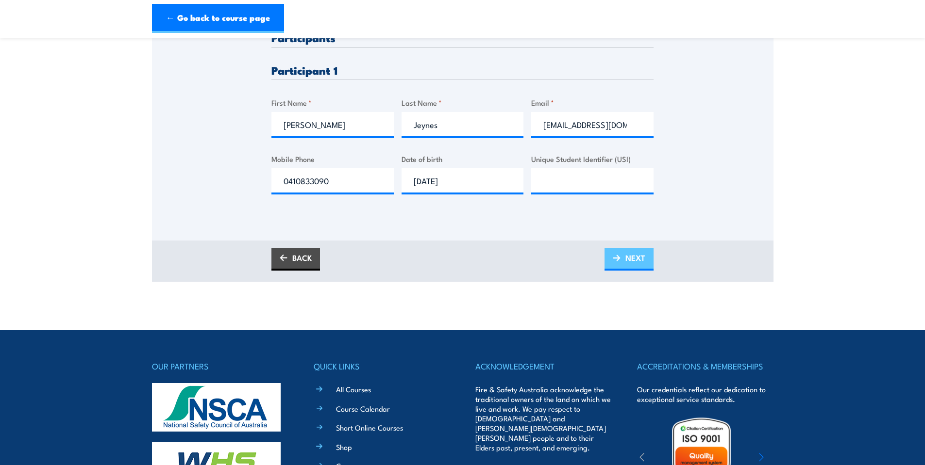
click at [608, 257] on link "NEXT" at bounding box center [628, 259] width 49 height 23
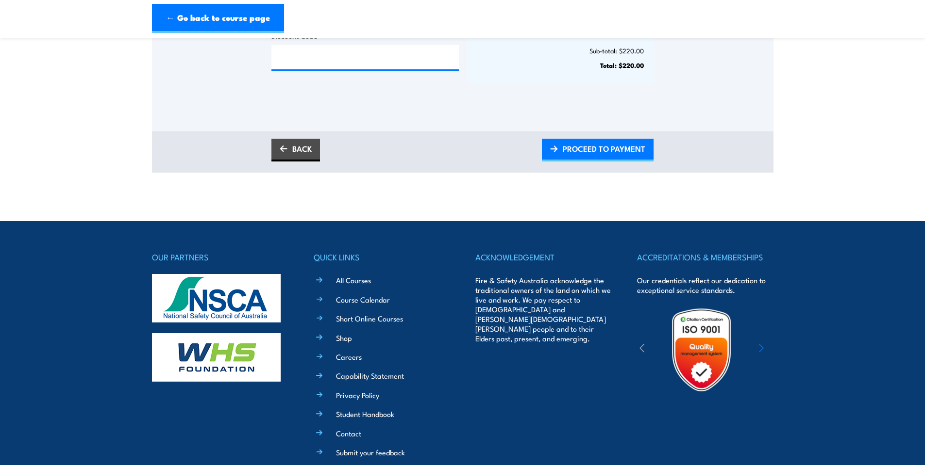
scroll to position [429, 0]
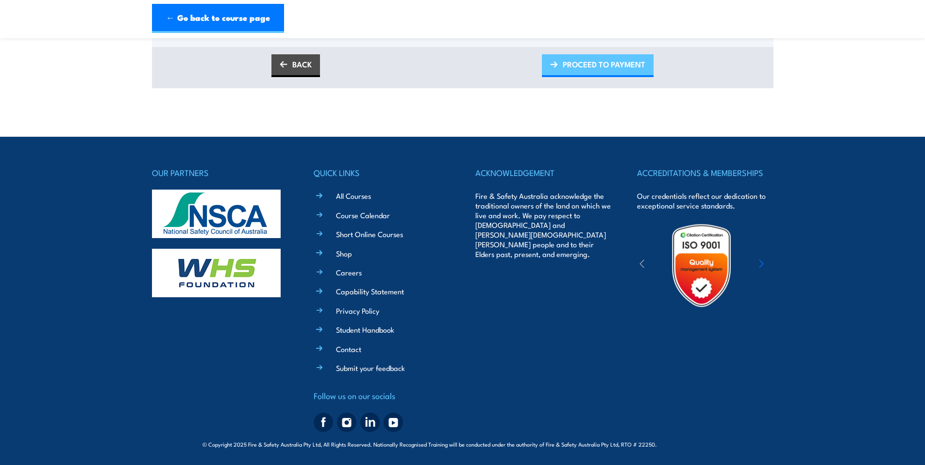
click at [581, 74] on span "PROCEED TO PAYMENT" at bounding box center [603, 64] width 83 height 26
